Goal: Information Seeking & Learning: Find specific fact

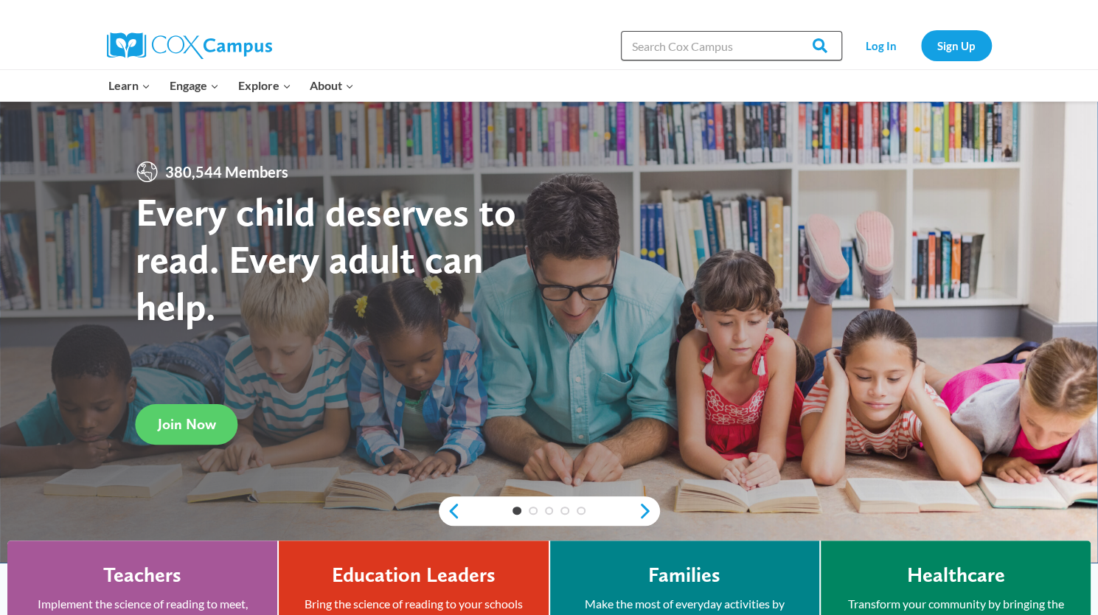
click at [682, 38] on input "Search in [URL][DOMAIN_NAME]" at bounding box center [731, 46] width 221 height 30
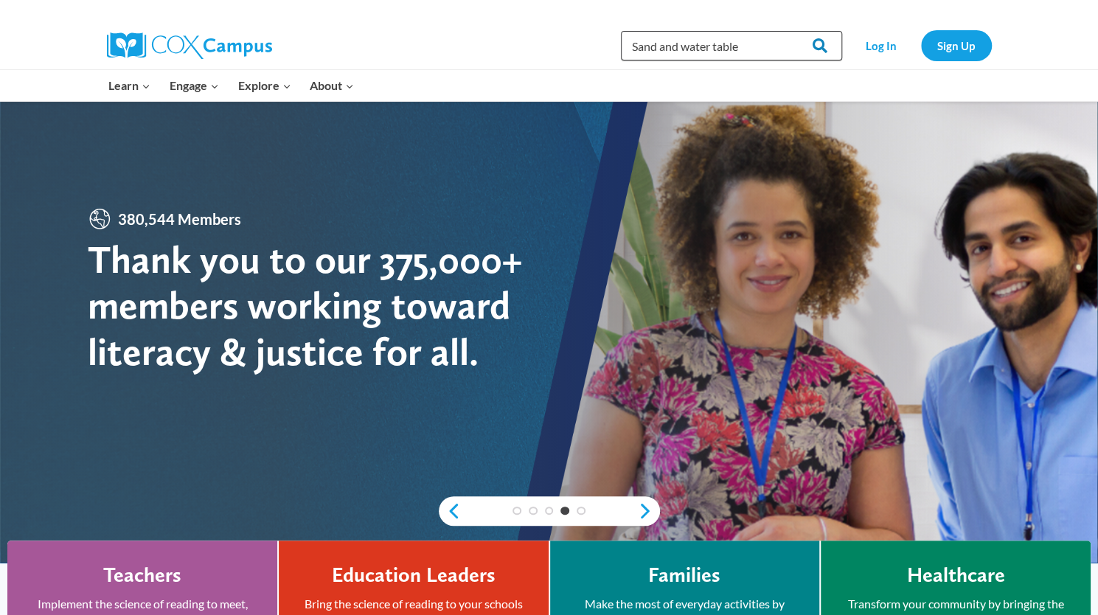
type input "Sand and water table"
click at [823, 45] on input "Search" at bounding box center [814, 46] width 58 height 30
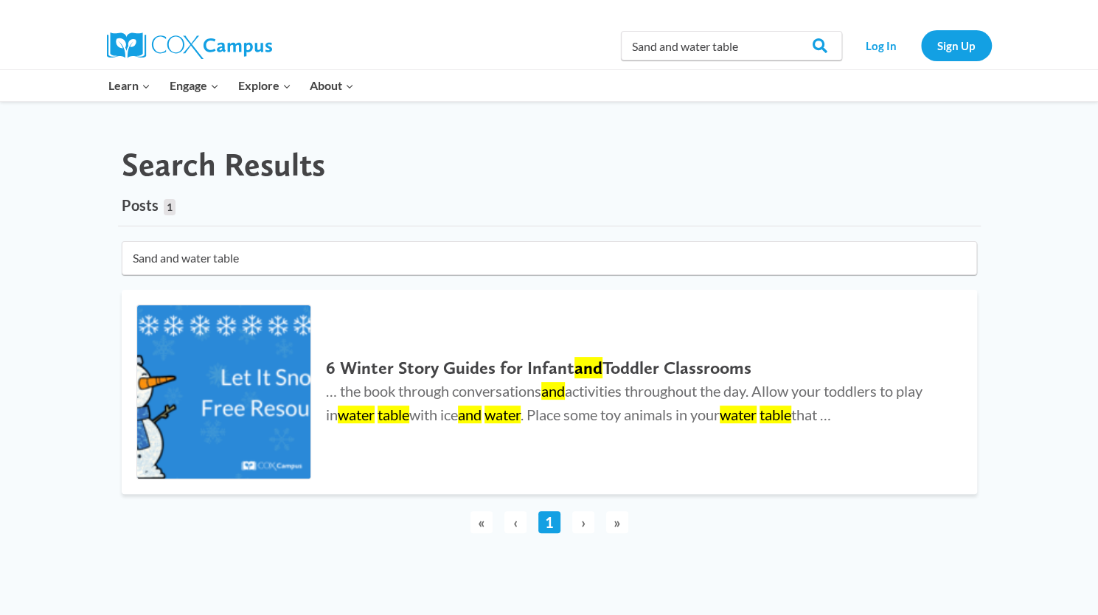
click at [958, 257] on input "Sand and water table" at bounding box center [550, 258] width 856 height 34
